Goal: Find specific page/section: Find specific page/section

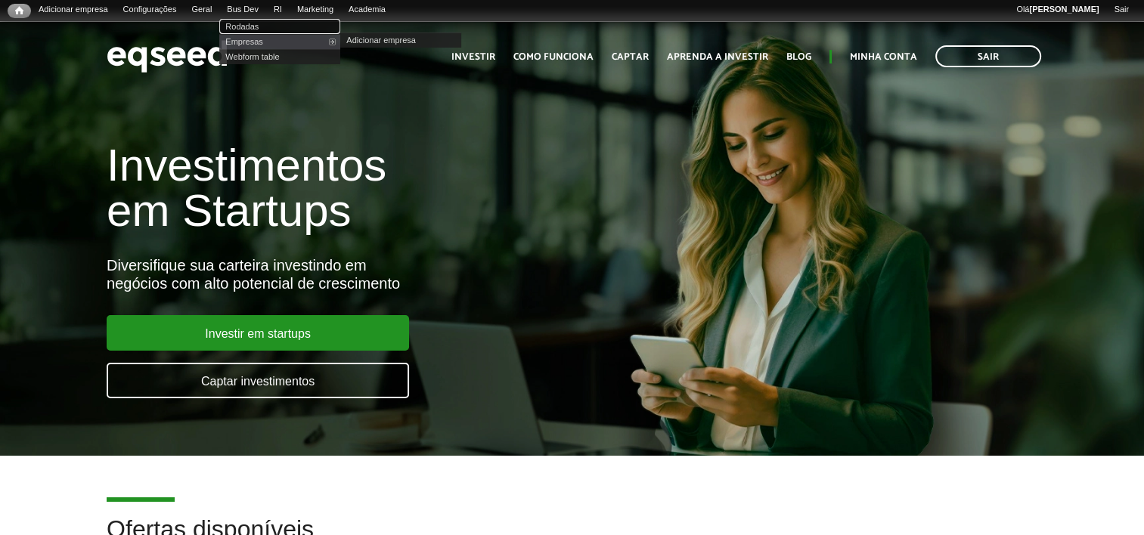
click at [248, 24] on link "Rodadas" at bounding box center [279, 26] width 121 height 15
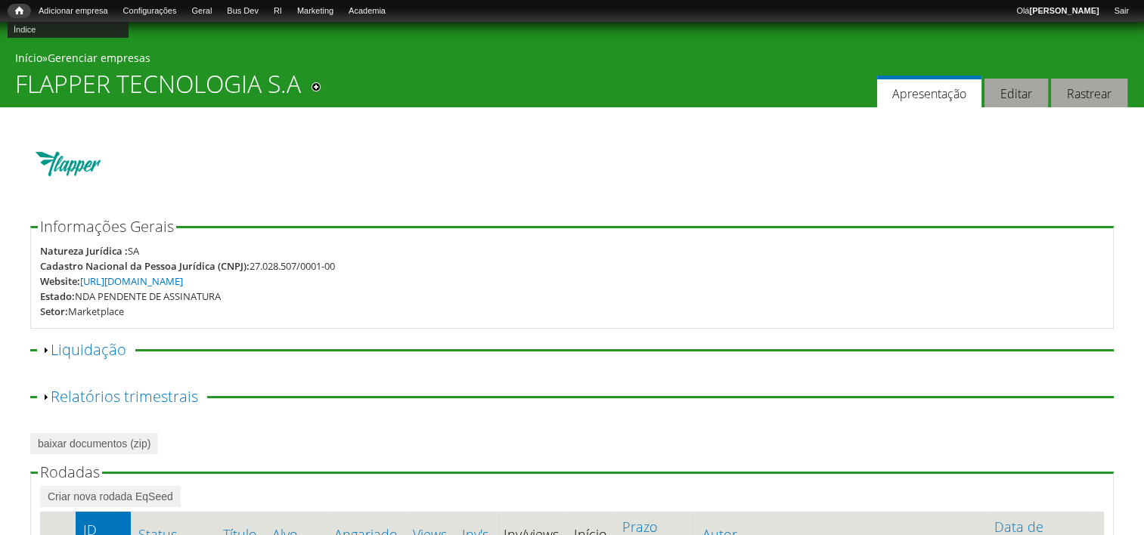
click at [17, 9] on span "Início" at bounding box center [19, 10] width 8 height 11
click at [1033, 98] on link "Editar" at bounding box center [1017, 93] width 64 height 29
click at [85, 349] on link "Exibir Liquidação" at bounding box center [89, 350] width 76 height 20
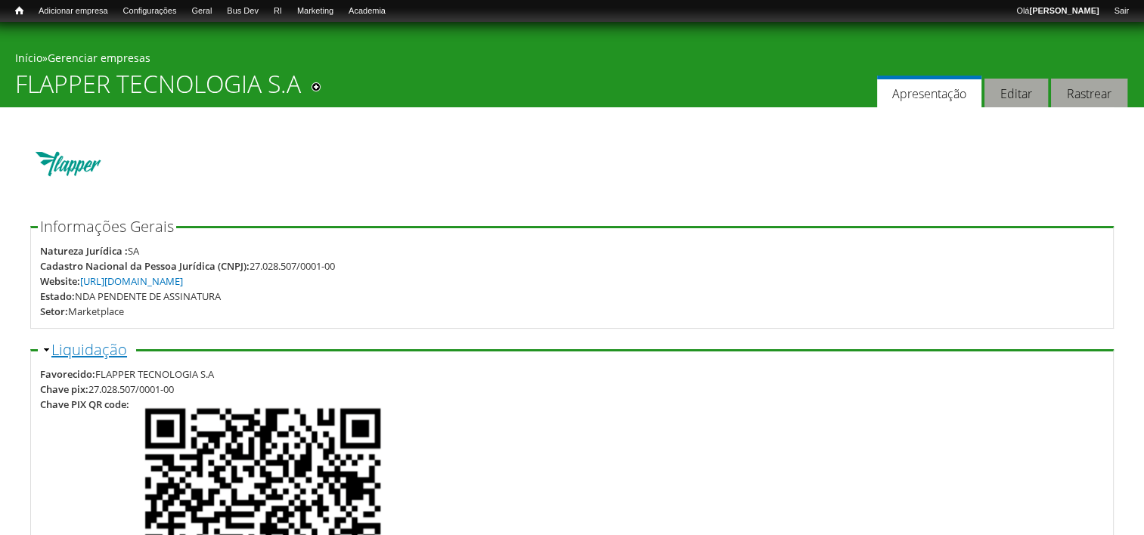
click at [112, 346] on link "Ocultar Liquidação" at bounding box center [89, 350] width 76 height 20
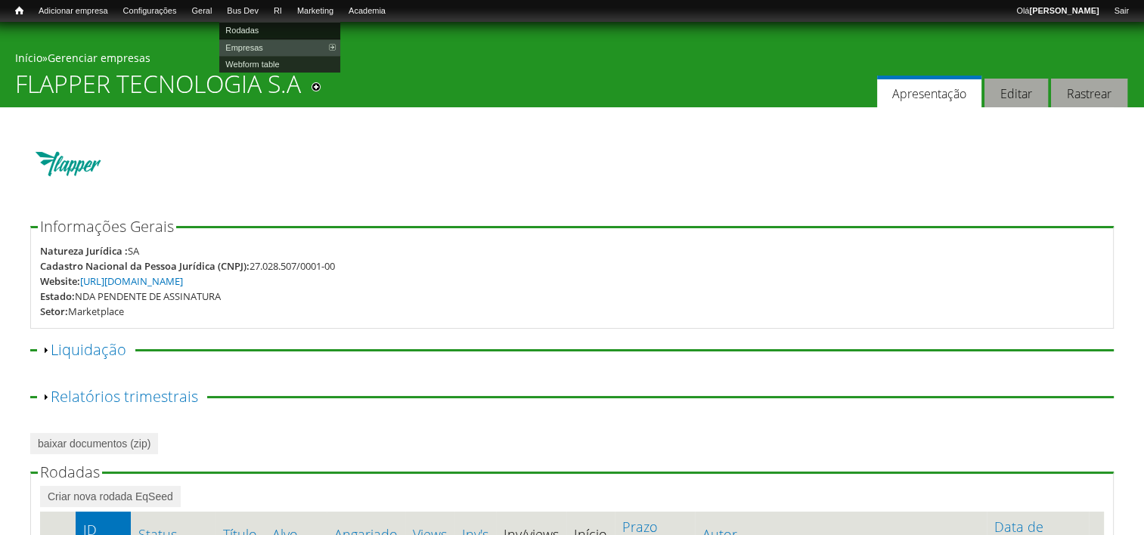
click at [260, 33] on link "Rodadas" at bounding box center [279, 30] width 121 height 17
